Goal: Transaction & Acquisition: Purchase product/service

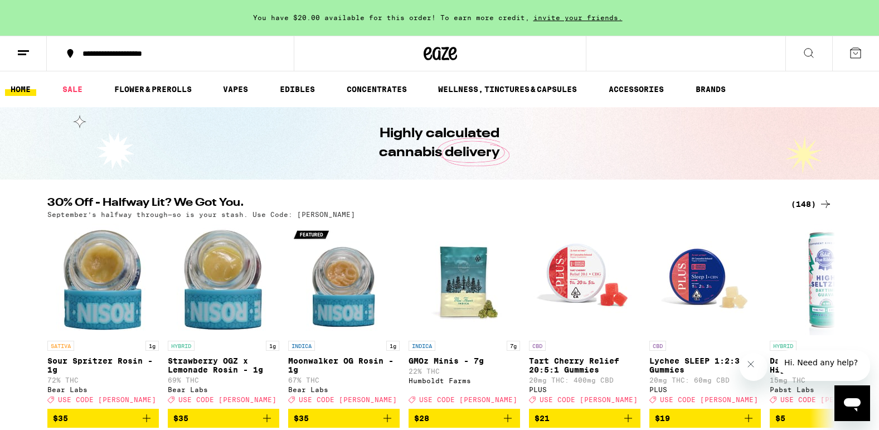
click at [816, 207] on div "(148)" at bounding box center [811, 203] width 41 height 13
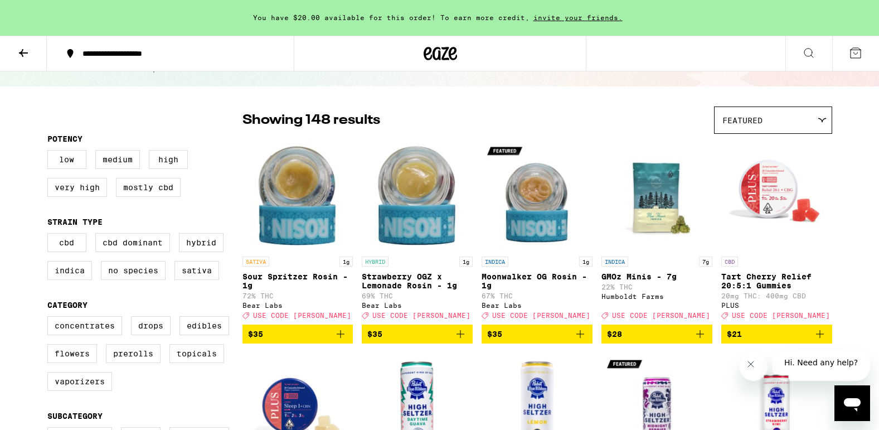
scroll to position [60, 0]
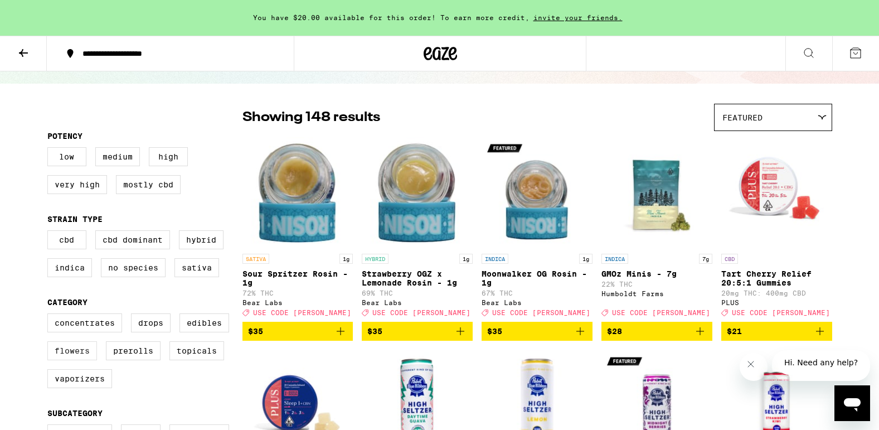
click at [79, 357] on label "Flowers" at bounding box center [72, 350] width 50 height 19
click at [50, 316] on input "Flowers" at bounding box center [50, 315] width 1 height 1
checkbox input "true"
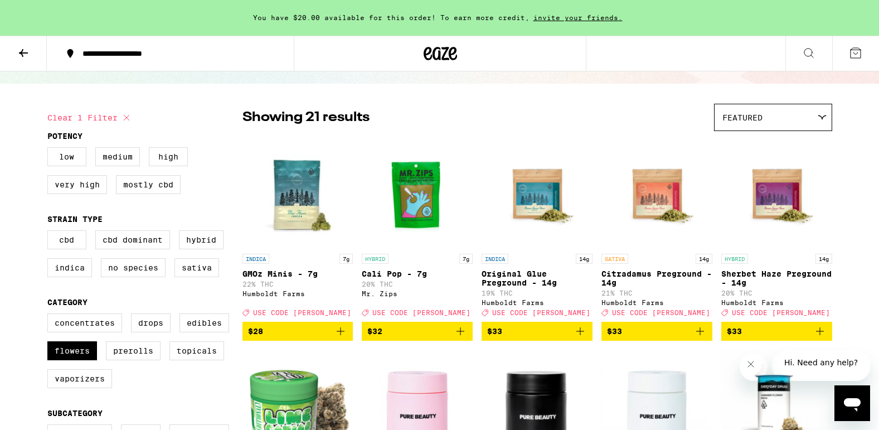
click at [755, 123] on div "Featured" at bounding box center [773, 117] width 117 height 26
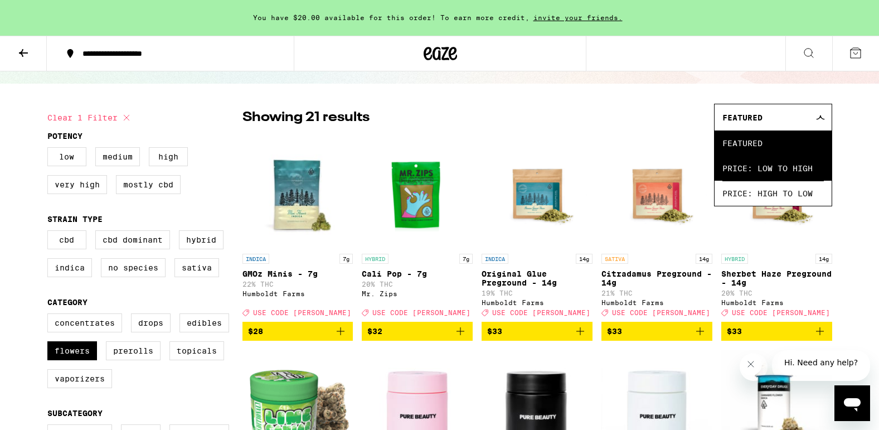
click at [761, 163] on span "Price: Low to High" at bounding box center [773, 168] width 101 height 25
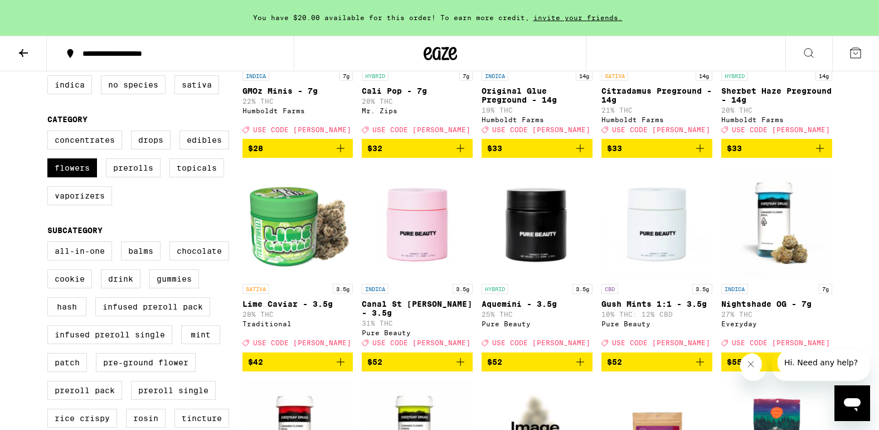
scroll to position [239, 0]
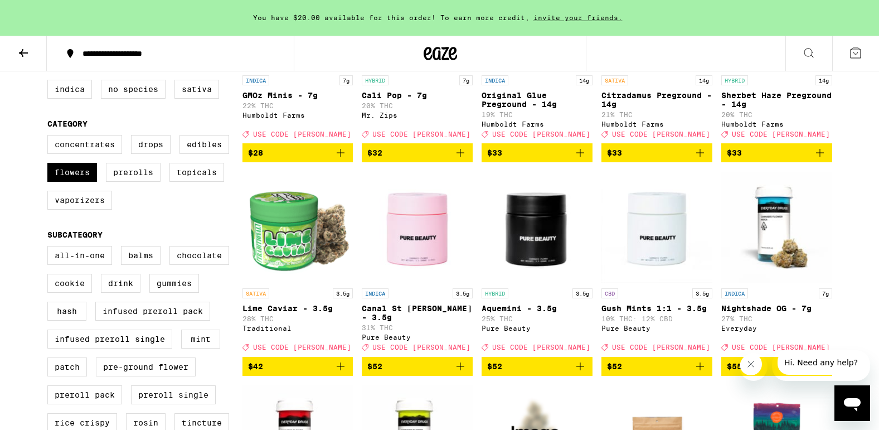
click at [424, 235] on img "Open page for Canal St Runtz - 3.5g from Pure Beauty" at bounding box center [417, 227] width 111 height 112
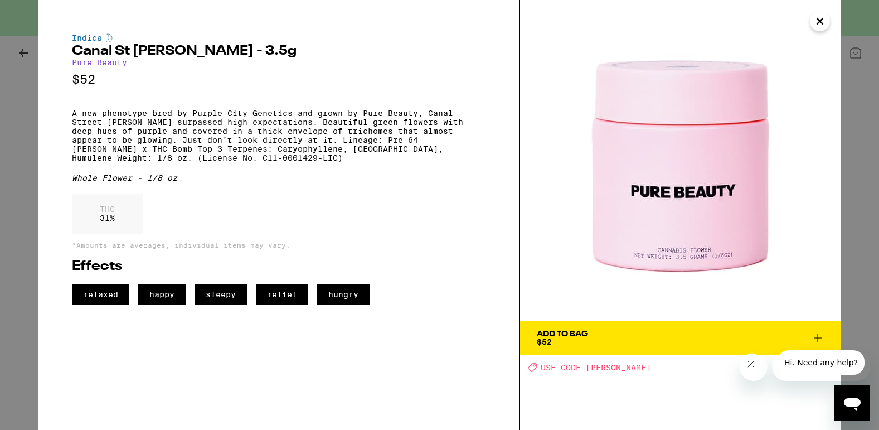
click at [823, 25] on icon "Close" at bounding box center [820, 21] width 13 height 17
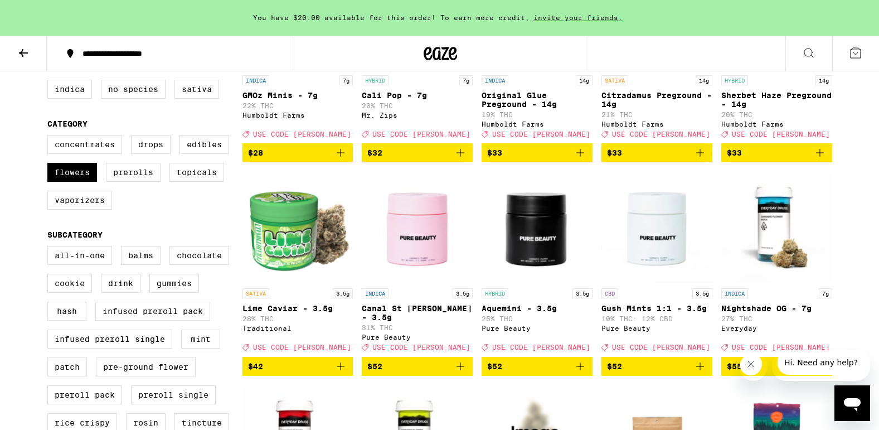
click at [461, 371] on icon "Add to bag" at bounding box center [460, 366] width 13 height 13
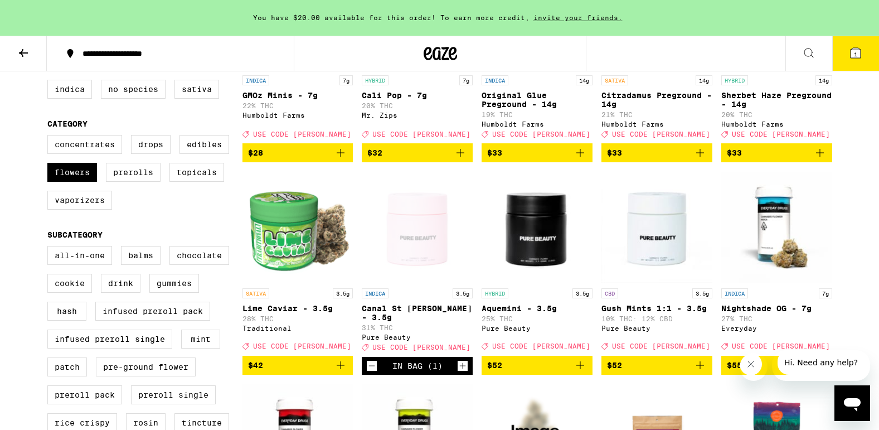
click at [850, 67] on button "1" at bounding box center [856, 53] width 47 height 35
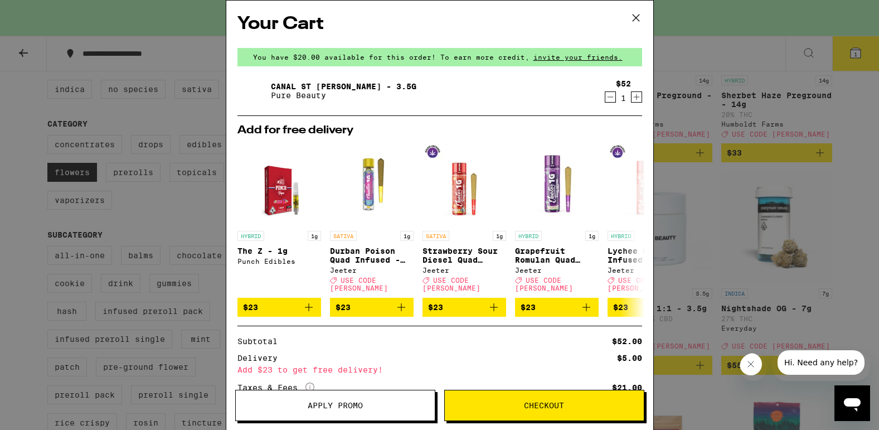
click at [357, 421] on div "Apply Promo Checkout" at bounding box center [439, 410] width 427 height 40
click at [360, 409] on span "Apply Promo" at bounding box center [335, 405] width 55 height 8
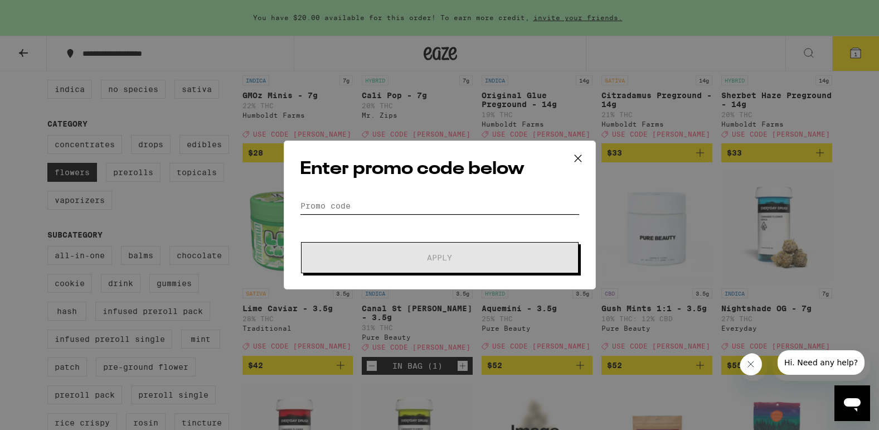
click at [369, 206] on input "Promo Code" at bounding box center [440, 205] width 280 height 17
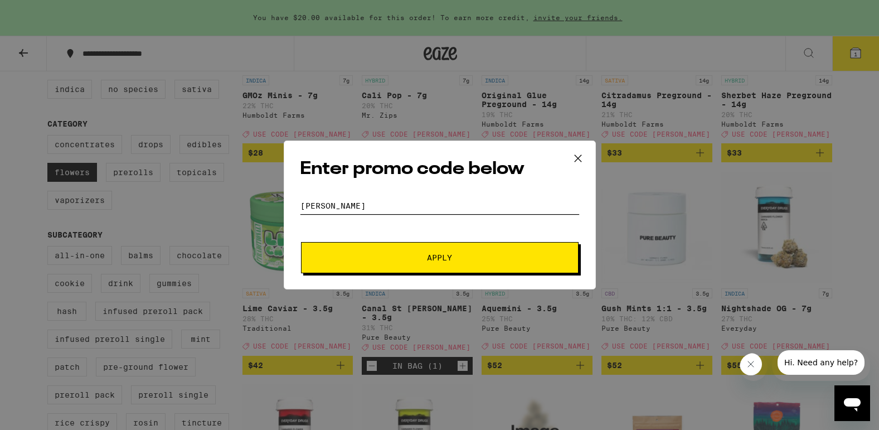
type input "[PERSON_NAME]"
click at [403, 257] on span "Apply" at bounding box center [440, 258] width 201 height 8
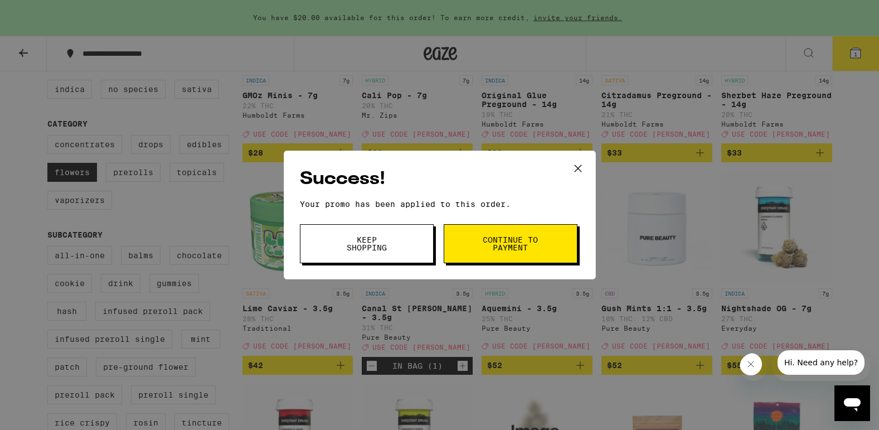
click at [577, 172] on icon at bounding box center [578, 168] width 17 height 17
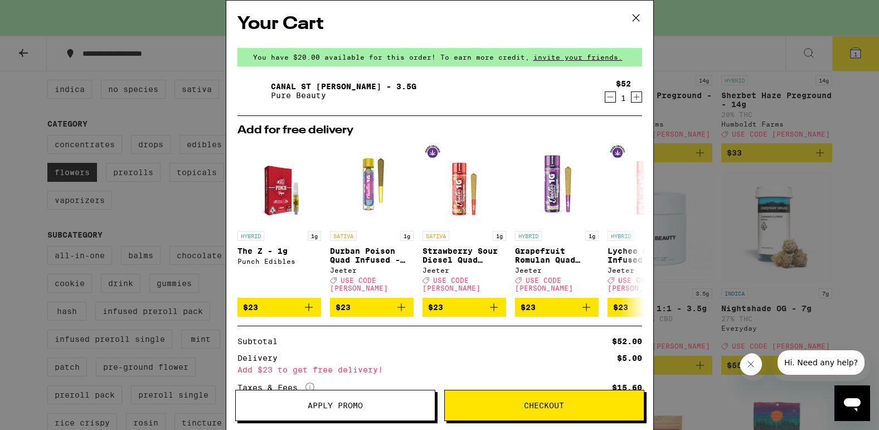
click at [637, 17] on icon at bounding box center [636, 17] width 17 height 17
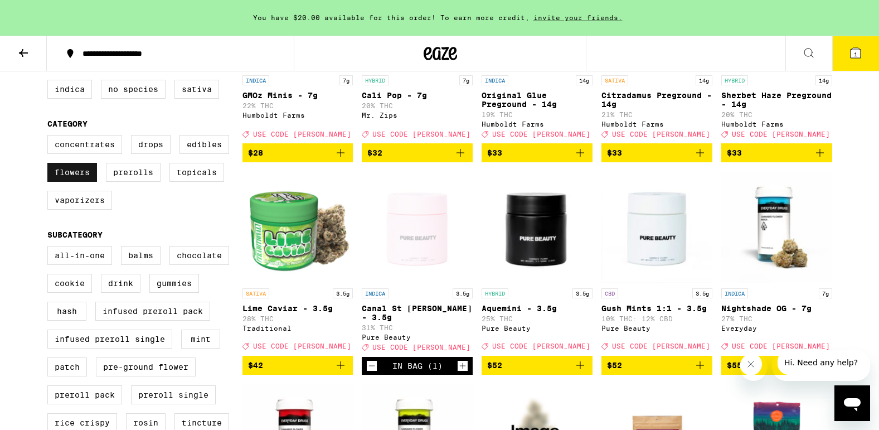
click at [74, 181] on label "Flowers" at bounding box center [72, 172] width 50 height 19
click at [50, 137] on input "Flowers" at bounding box center [50, 137] width 1 height 1
checkbox input "false"
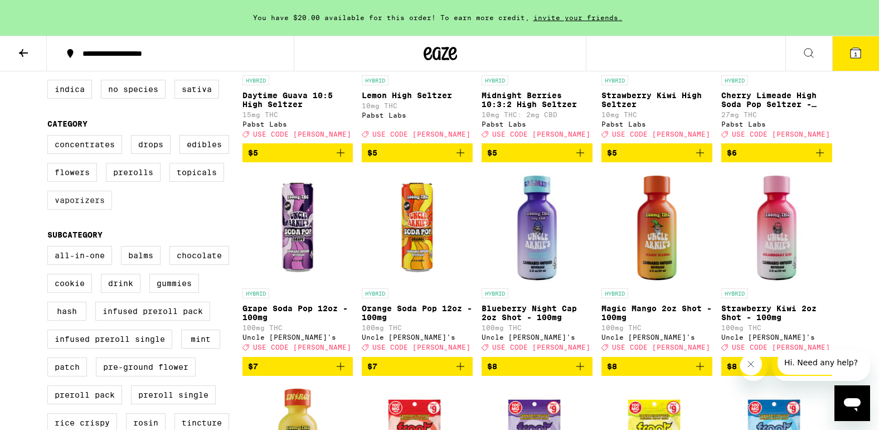
click at [76, 210] on label "Vaporizers" at bounding box center [79, 200] width 65 height 19
click at [50, 137] on input "Vaporizers" at bounding box center [50, 137] width 1 height 1
checkbox input "true"
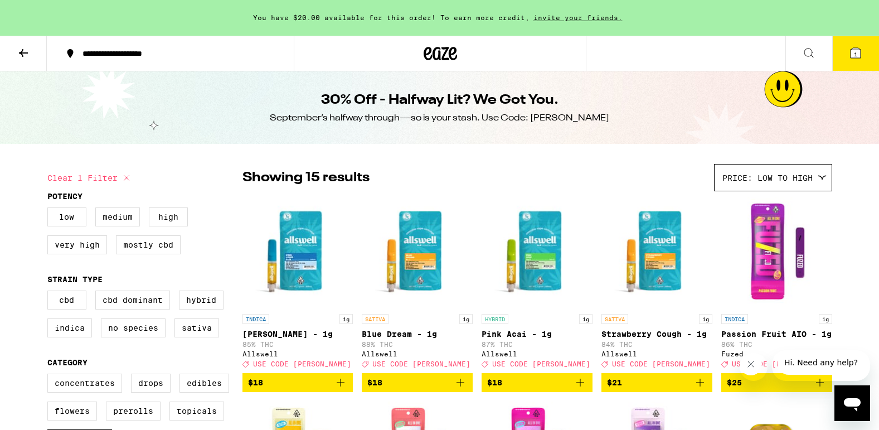
click at [27, 59] on button at bounding box center [23, 53] width 47 height 35
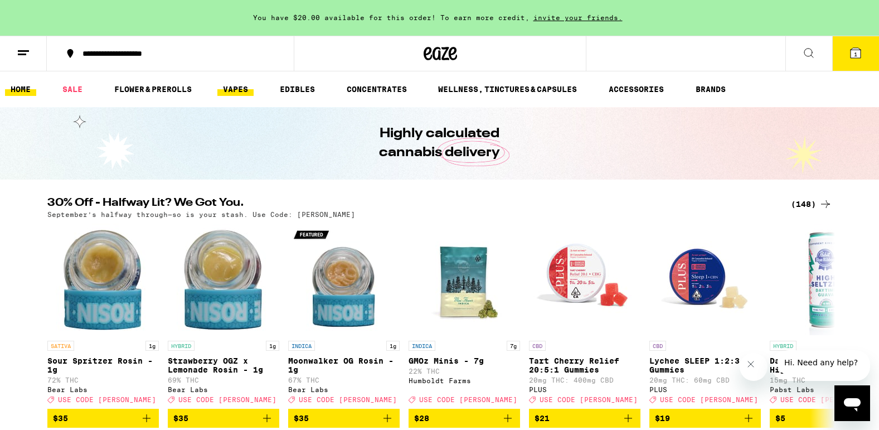
click at [243, 86] on link "VAPES" at bounding box center [235, 89] width 36 height 13
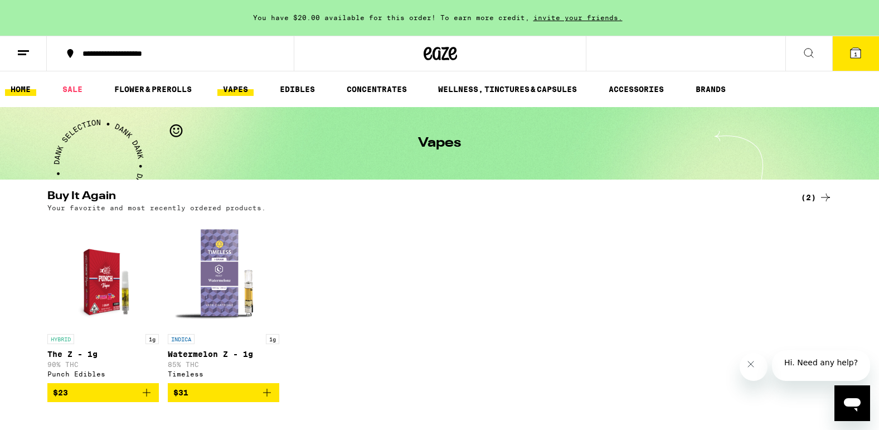
click at [28, 83] on link "HOME" at bounding box center [20, 89] width 31 height 13
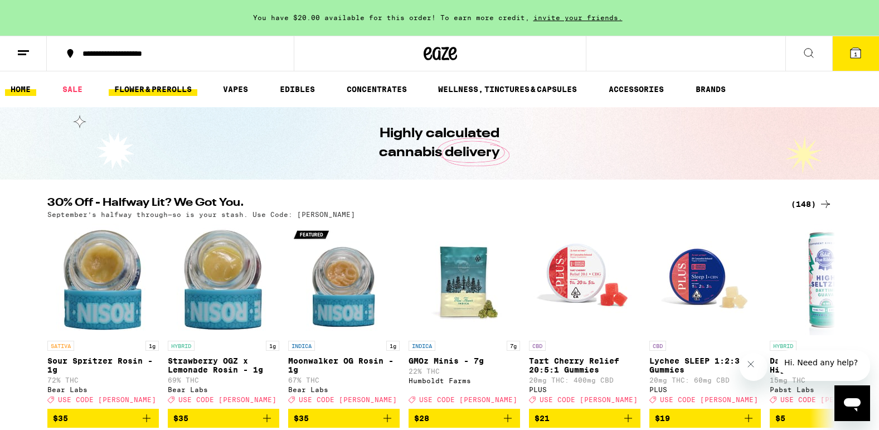
click at [181, 87] on link "FLOWER & PREROLLS" at bounding box center [153, 89] width 89 height 13
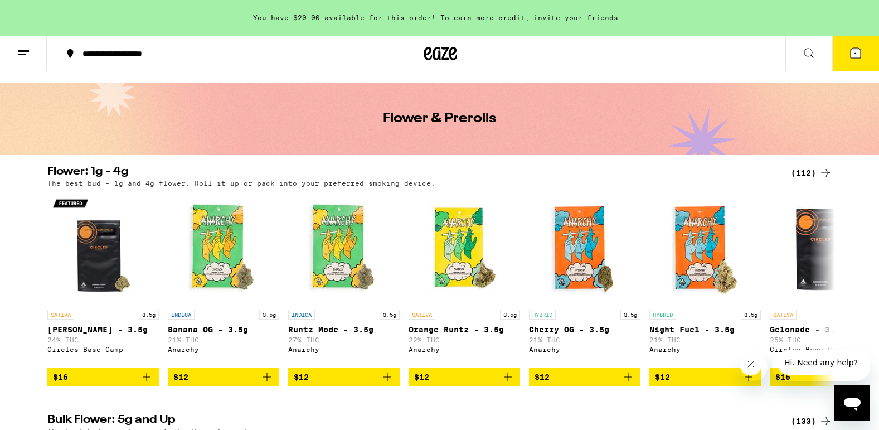
scroll to position [28, 0]
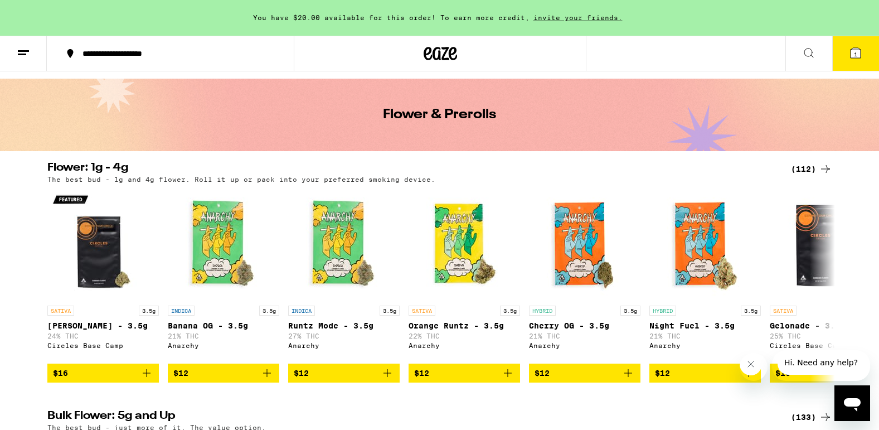
click at [814, 165] on div "(112)" at bounding box center [811, 168] width 41 height 13
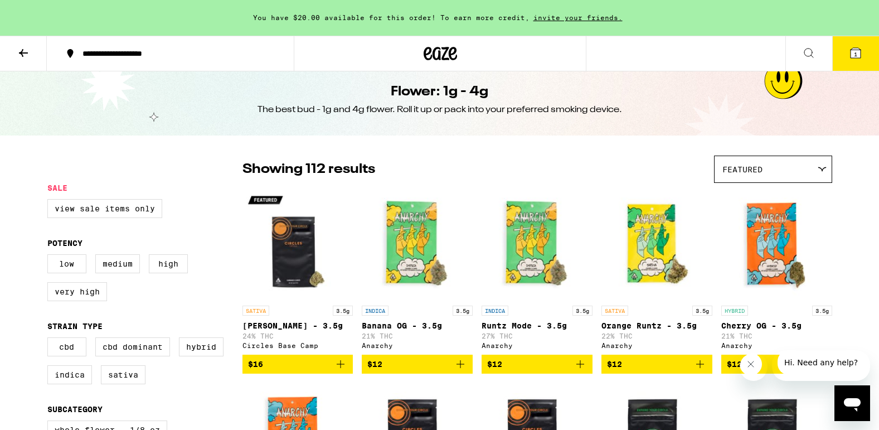
scroll to position [13, 0]
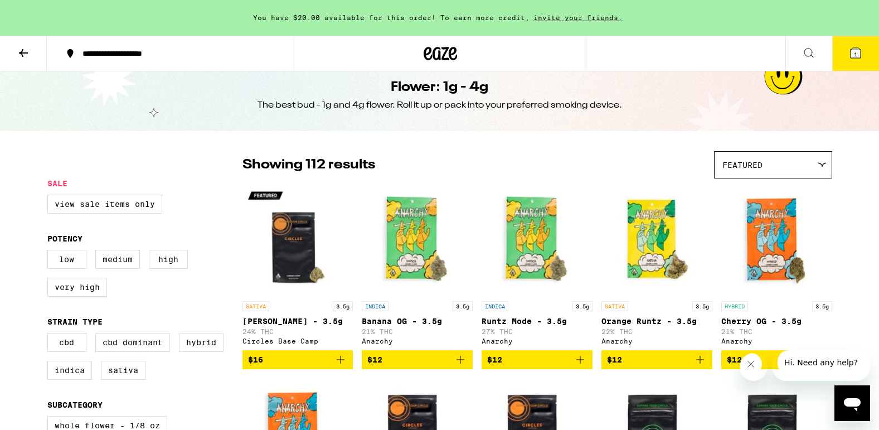
click at [748, 166] on span "Featured" at bounding box center [743, 165] width 40 height 9
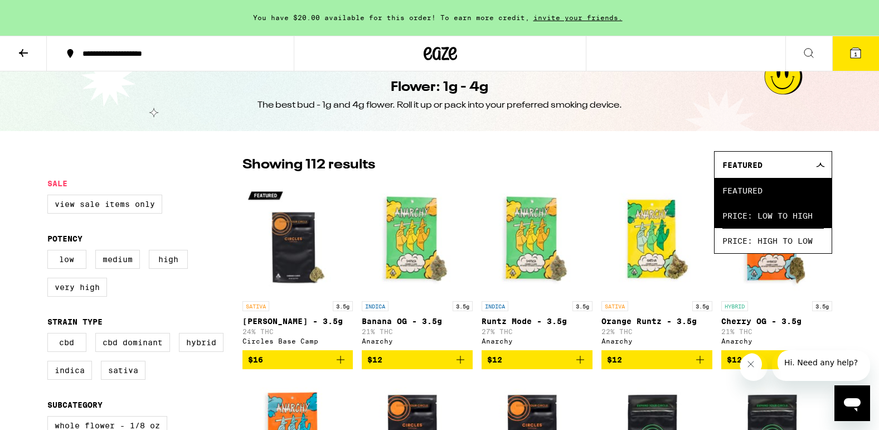
click at [757, 210] on span "Price: Low to High" at bounding box center [773, 215] width 101 height 25
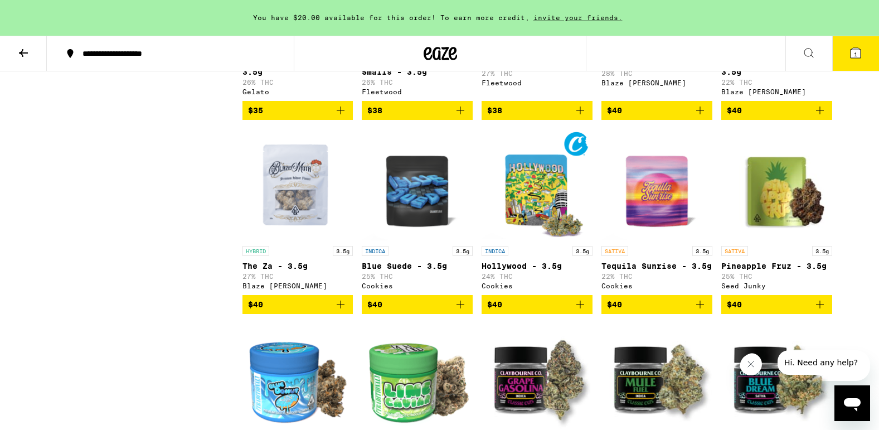
scroll to position [1890, 0]
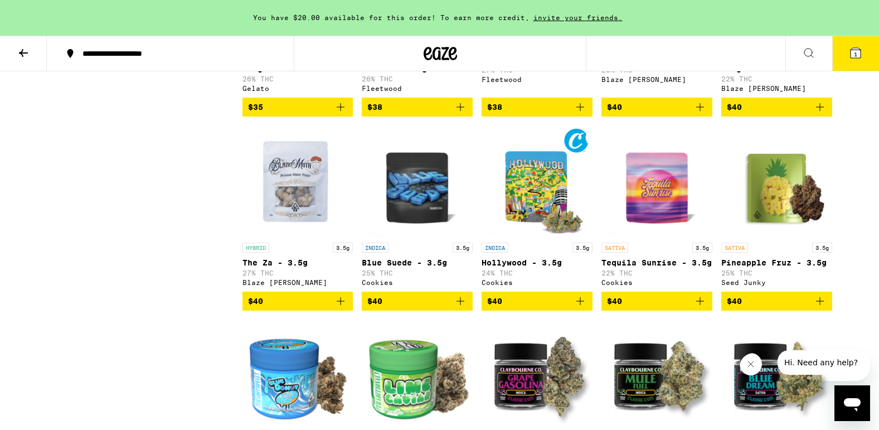
click at [857, 51] on span "1" at bounding box center [855, 54] width 3 height 7
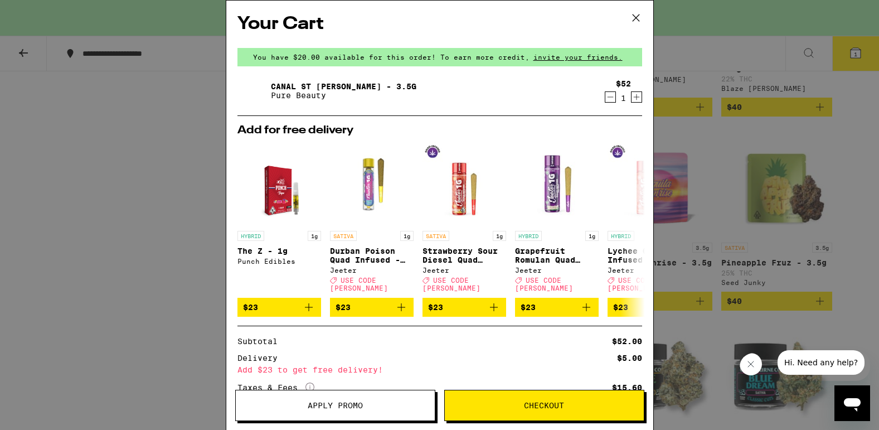
click at [554, 407] on span "Checkout" at bounding box center [544, 405] width 40 height 8
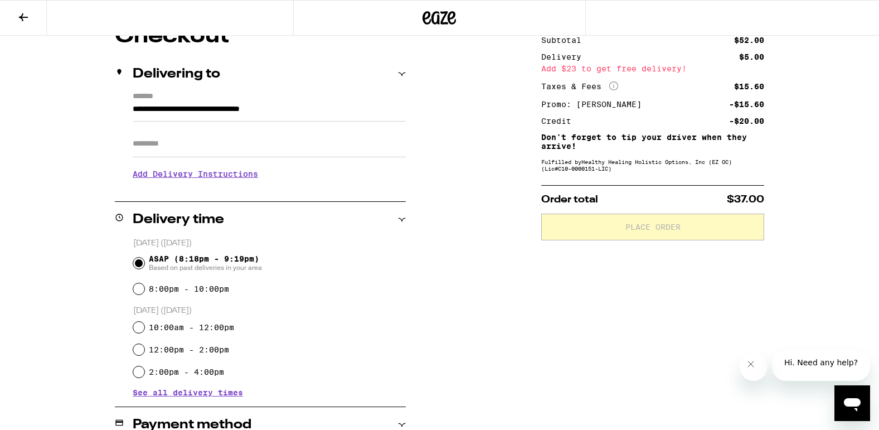
scroll to position [110, 0]
click at [250, 176] on h3 "Add Delivery Instructions" at bounding box center [269, 174] width 273 height 26
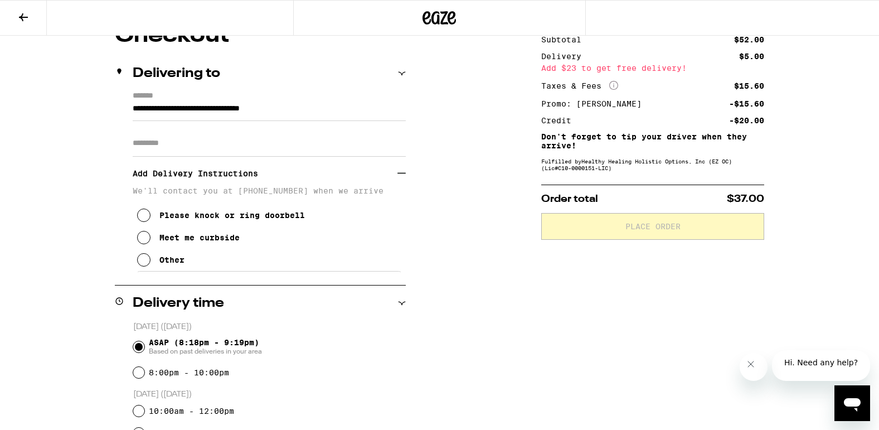
click at [141, 240] on icon at bounding box center [143, 237] width 13 height 13
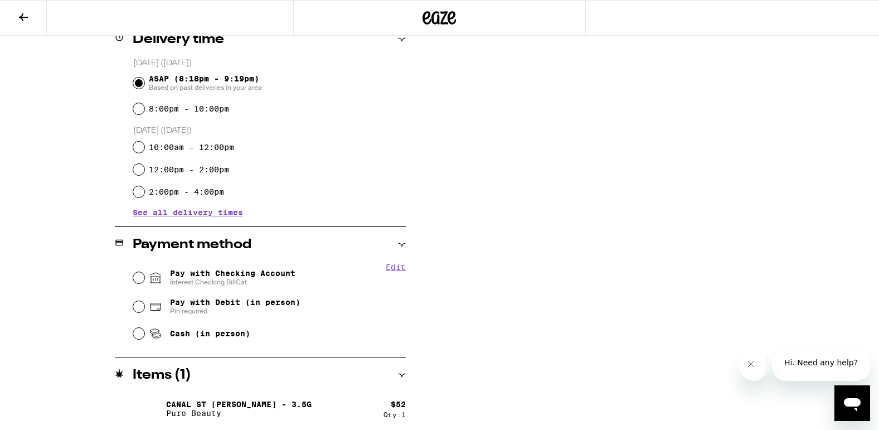
scroll to position [378, 0]
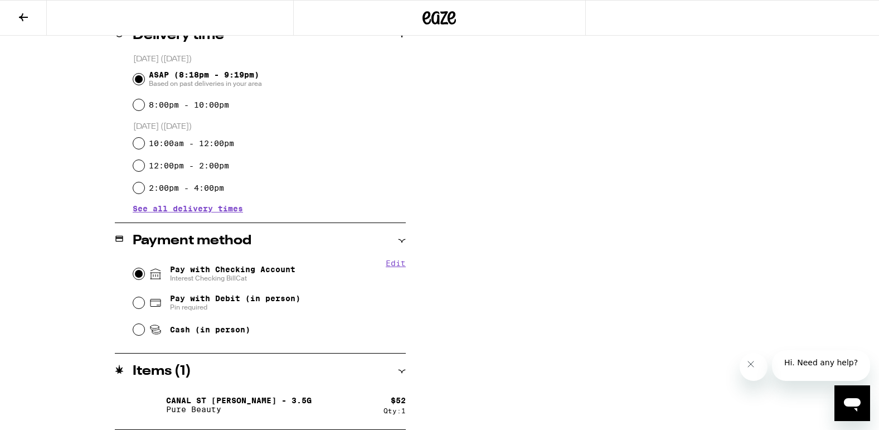
click at [141, 276] on input "Pay with Checking Account Interest Checking BillCat" at bounding box center [138, 273] width 11 height 11
radio input "true"
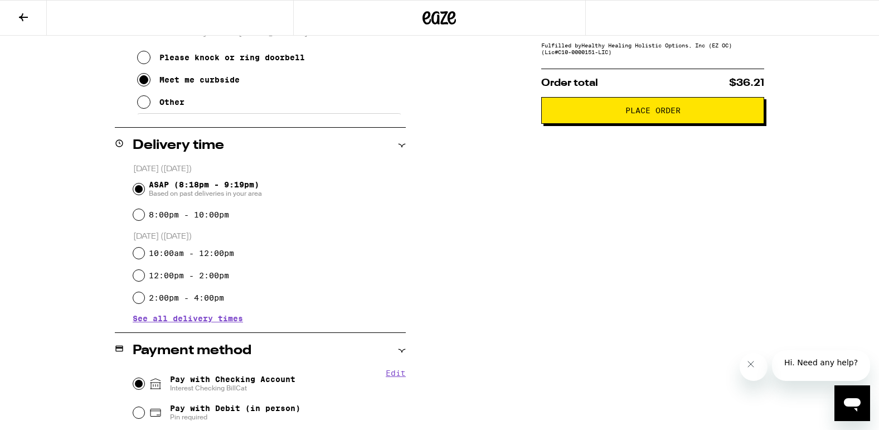
scroll to position [414, 0]
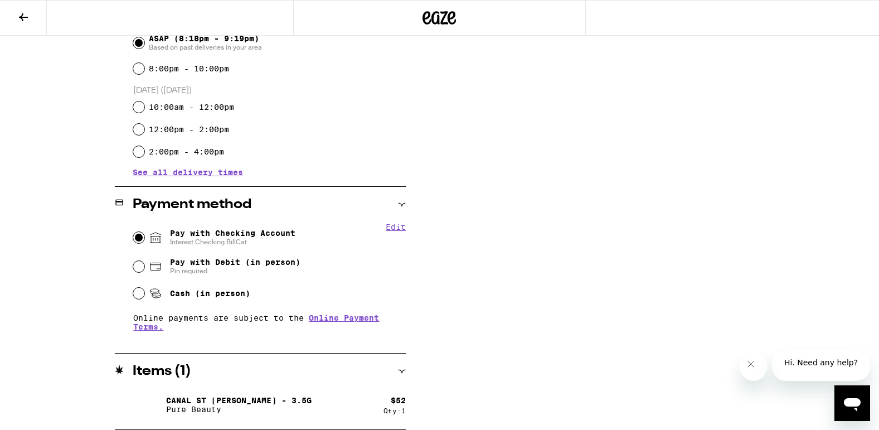
click at [397, 227] on button "Edit" at bounding box center [396, 226] width 20 height 9
click at [394, 229] on button "Done" at bounding box center [396, 226] width 20 height 9
click at [236, 242] on span "Interest Checking BillCat" at bounding box center [232, 242] width 125 height 9
click at [144, 242] on input "Pay with Checking Account Interest Checking BillCat" at bounding box center [138, 237] width 11 height 11
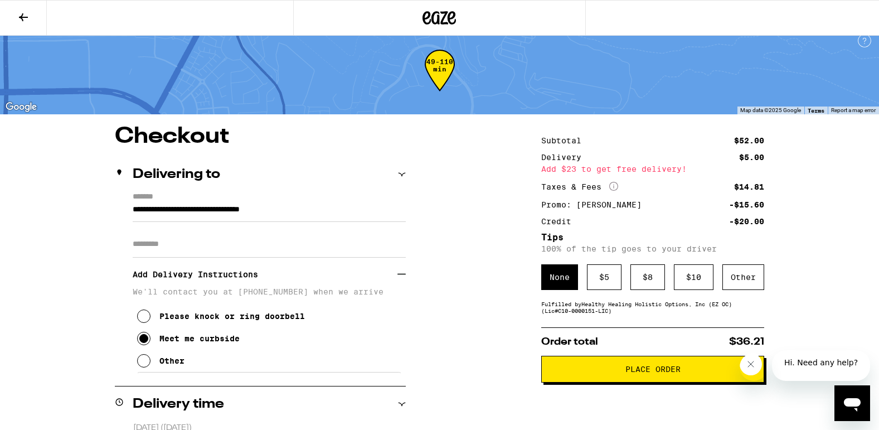
scroll to position [0, 0]
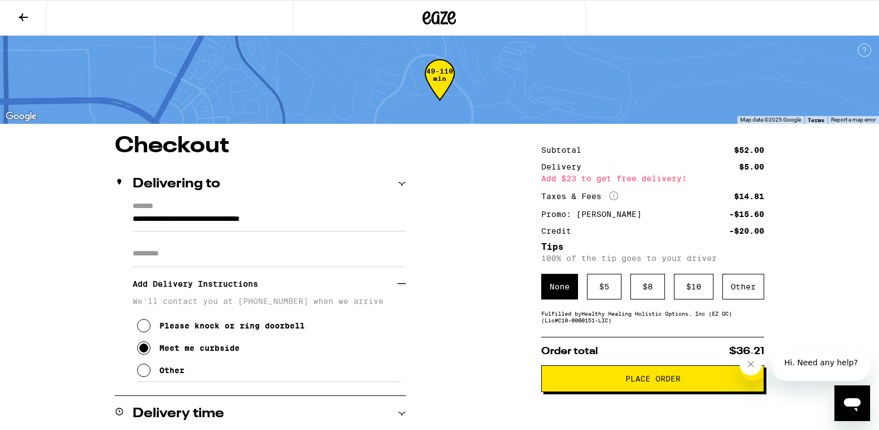
click at [23, 16] on icon at bounding box center [23, 17] width 13 height 13
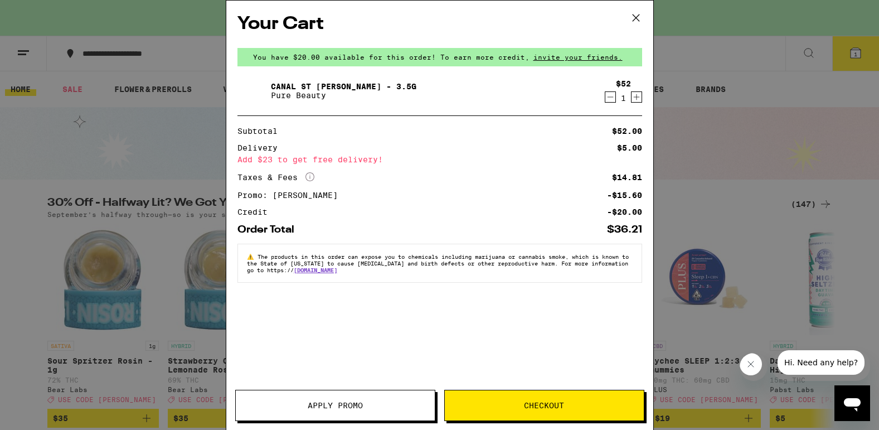
click at [636, 19] on icon at bounding box center [636, 17] width 17 height 17
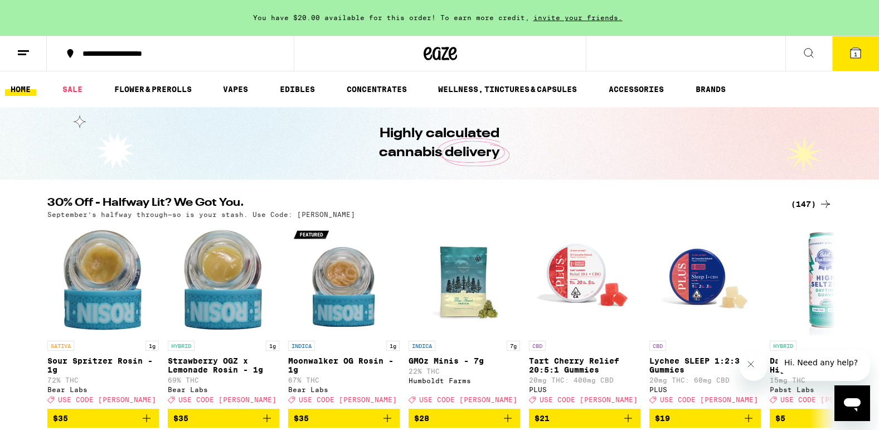
click at [14, 45] on button at bounding box center [23, 53] width 47 height 35
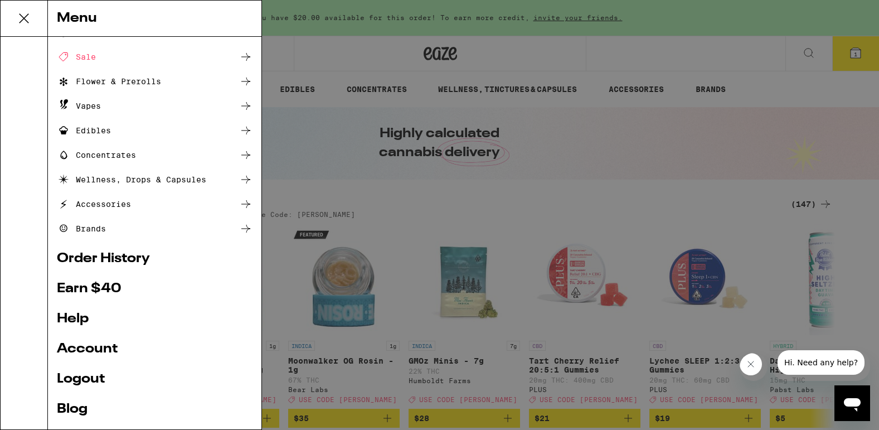
scroll to position [52, 0]
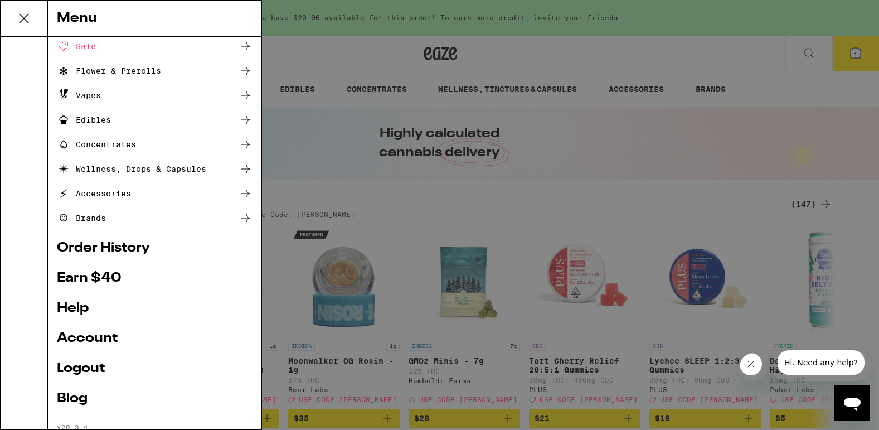
click at [95, 341] on link "Account" at bounding box center [155, 338] width 196 height 13
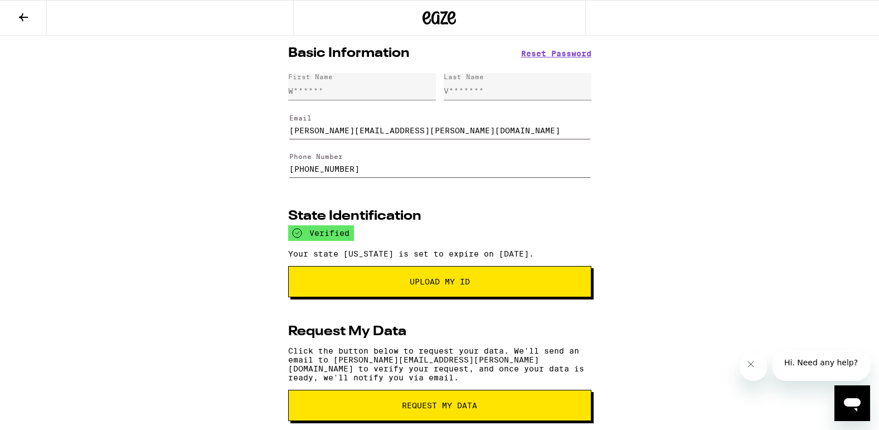
click at [18, 17] on icon at bounding box center [23, 17] width 13 height 13
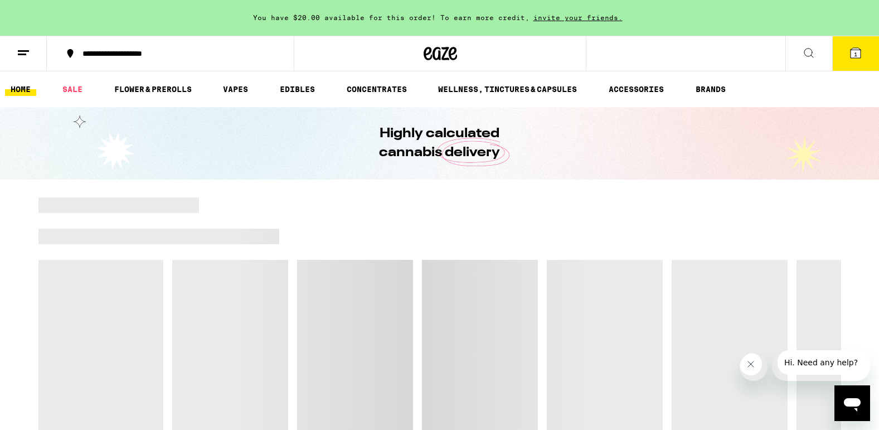
click at [852, 57] on icon at bounding box center [856, 53] width 10 height 10
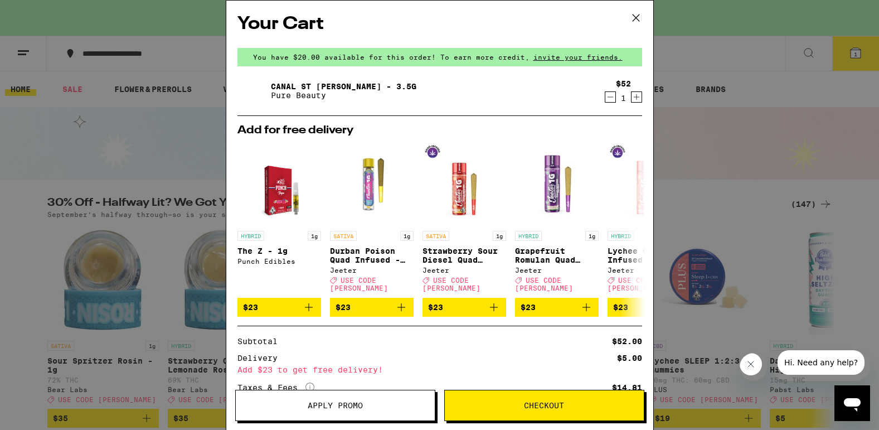
click at [520, 405] on span "Checkout" at bounding box center [544, 405] width 199 height 8
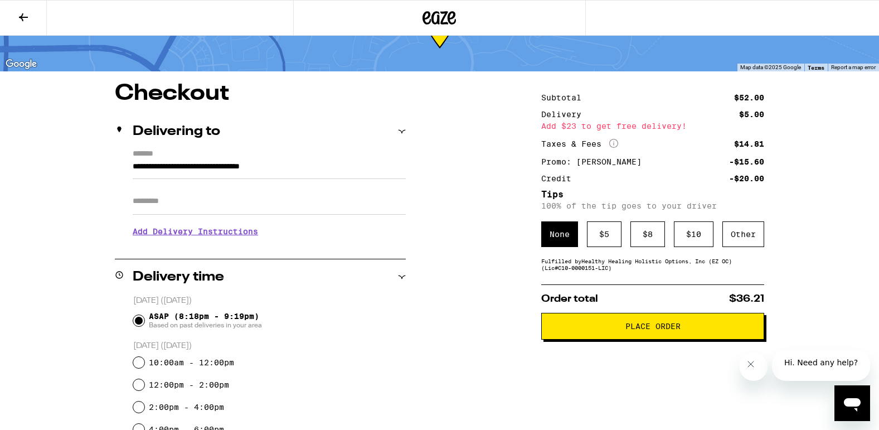
scroll to position [57, 0]
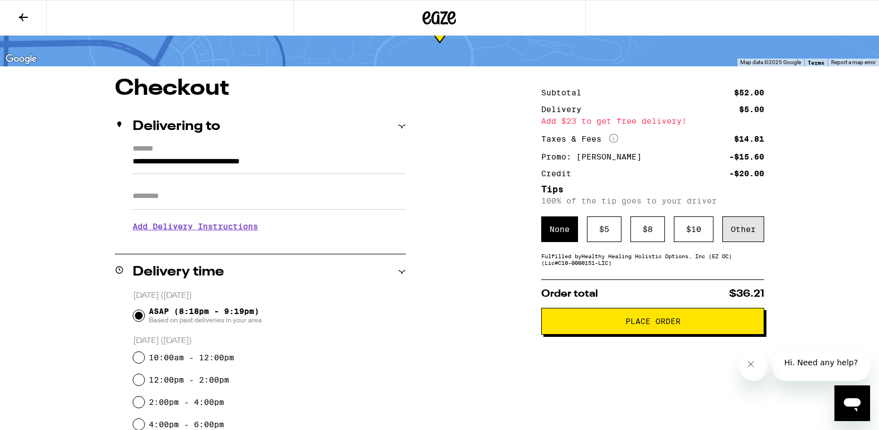
click at [743, 242] on div "Other" at bounding box center [744, 229] width 42 height 26
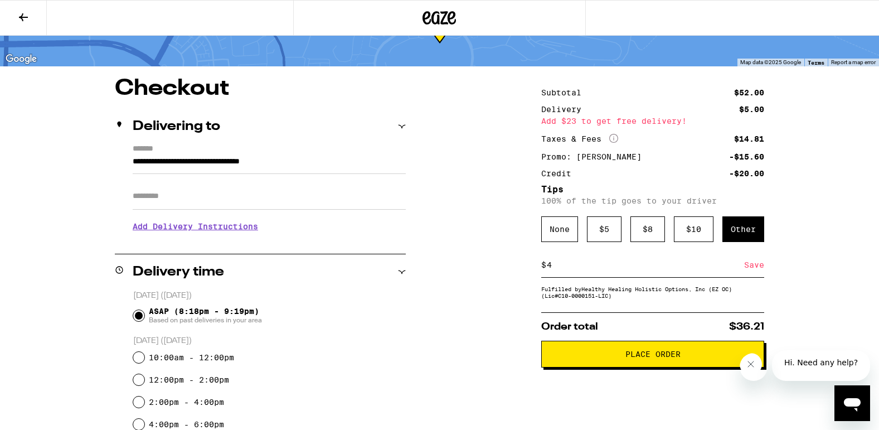
type input "4"
click at [754, 265] on div "Save" at bounding box center [754, 265] width 20 height 25
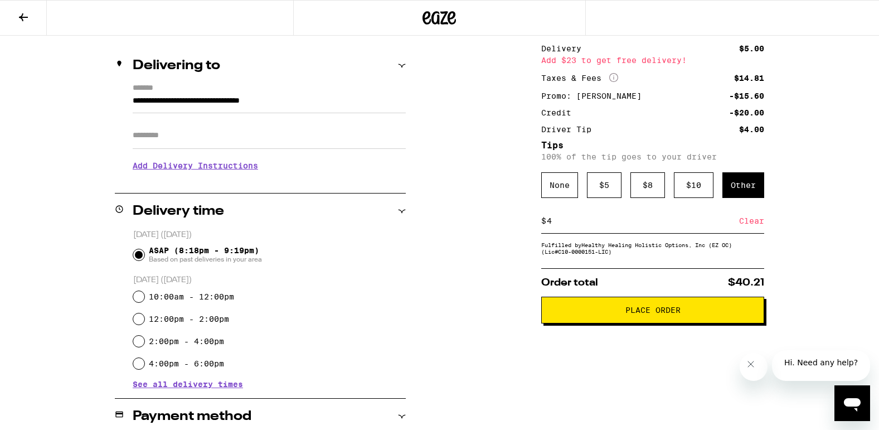
scroll to position [122, 0]
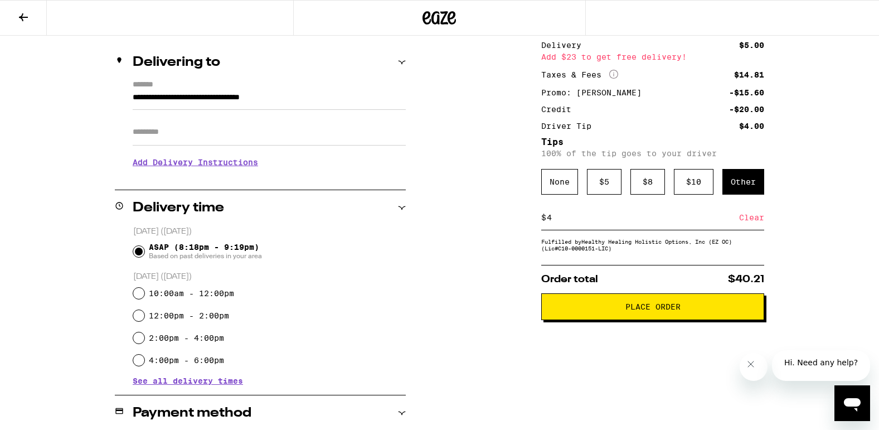
click at [631, 311] on span "Place Order" at bounding box center [653, 307] width 55 height 8
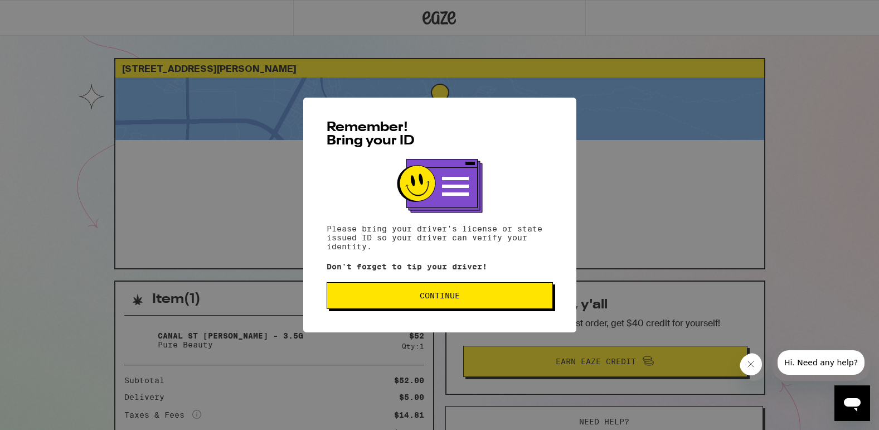
click at [466, 295] on span "Continue" at bounding box center [439, 296] width 207 height 8
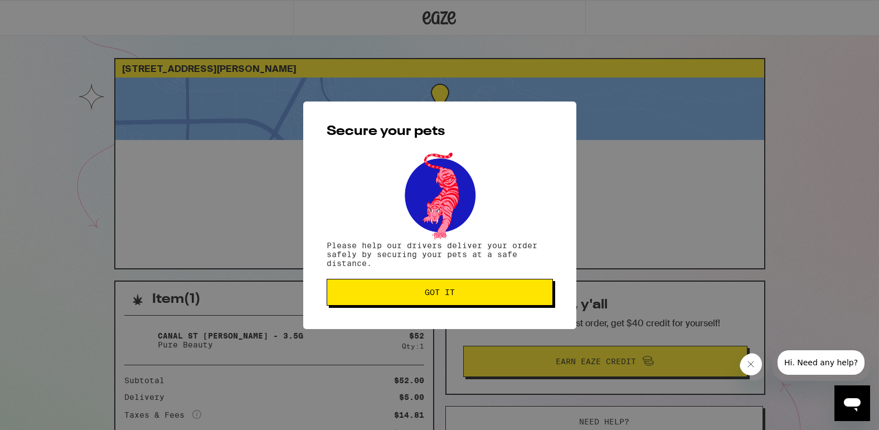
click at [459, 294] on span "Got it" at bounding box center [439, 292] width 207 height 8
